Goal: Transaction & Acquisition: Purchase product/service

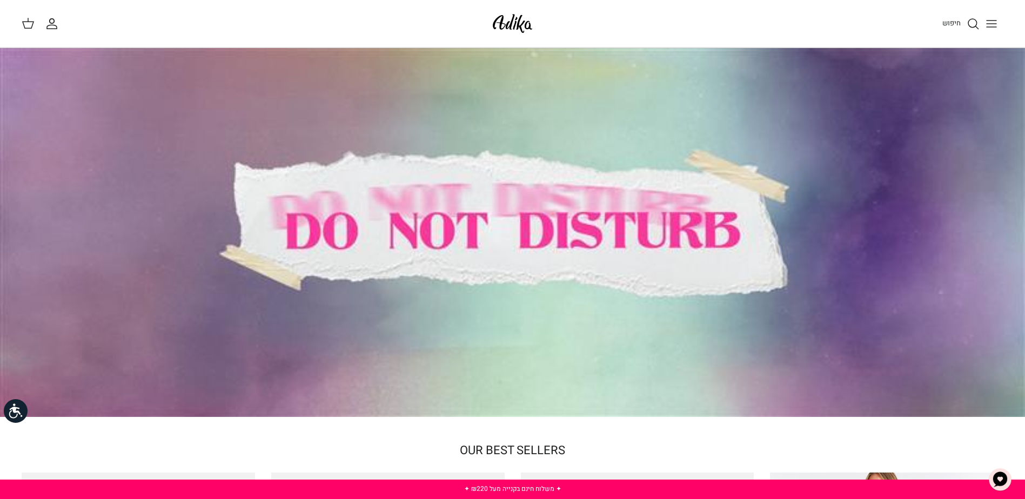
click at [56, 24] on icon "החשבון שלי" at bounding box center [51, 23] width 13 height 13
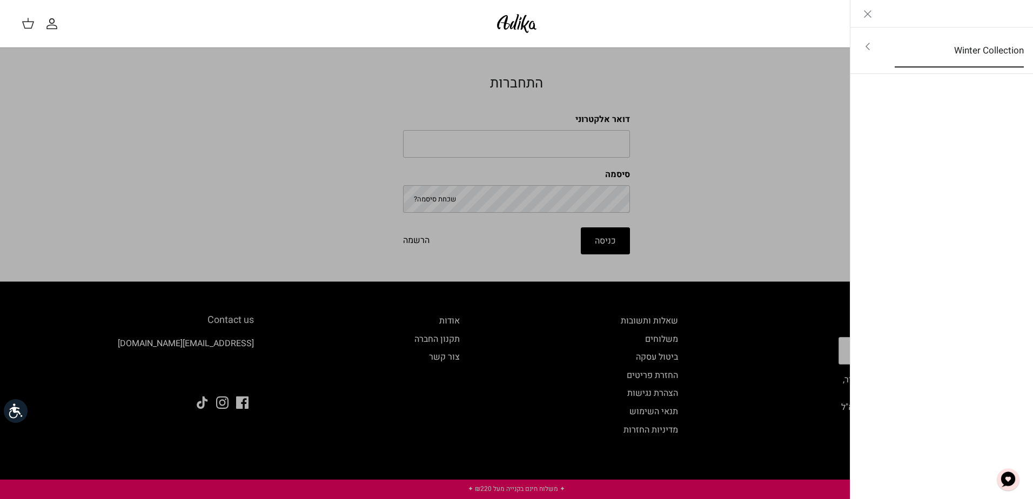
click at [993, 52] on link "Winter Collection" at bounding box center [959, 51] width 149 height 34
click at [992, 52] on link "לכל הפריטים" at bounding box center [942, 47] width 172 height 27
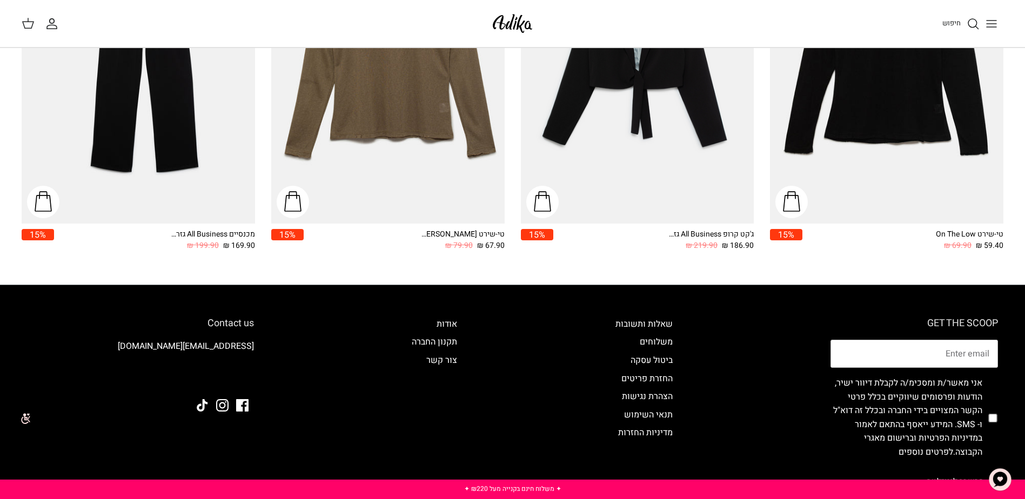
scroll to position [1621, 0]
